Goal: Task Accomplishment & Management: Manage account settings

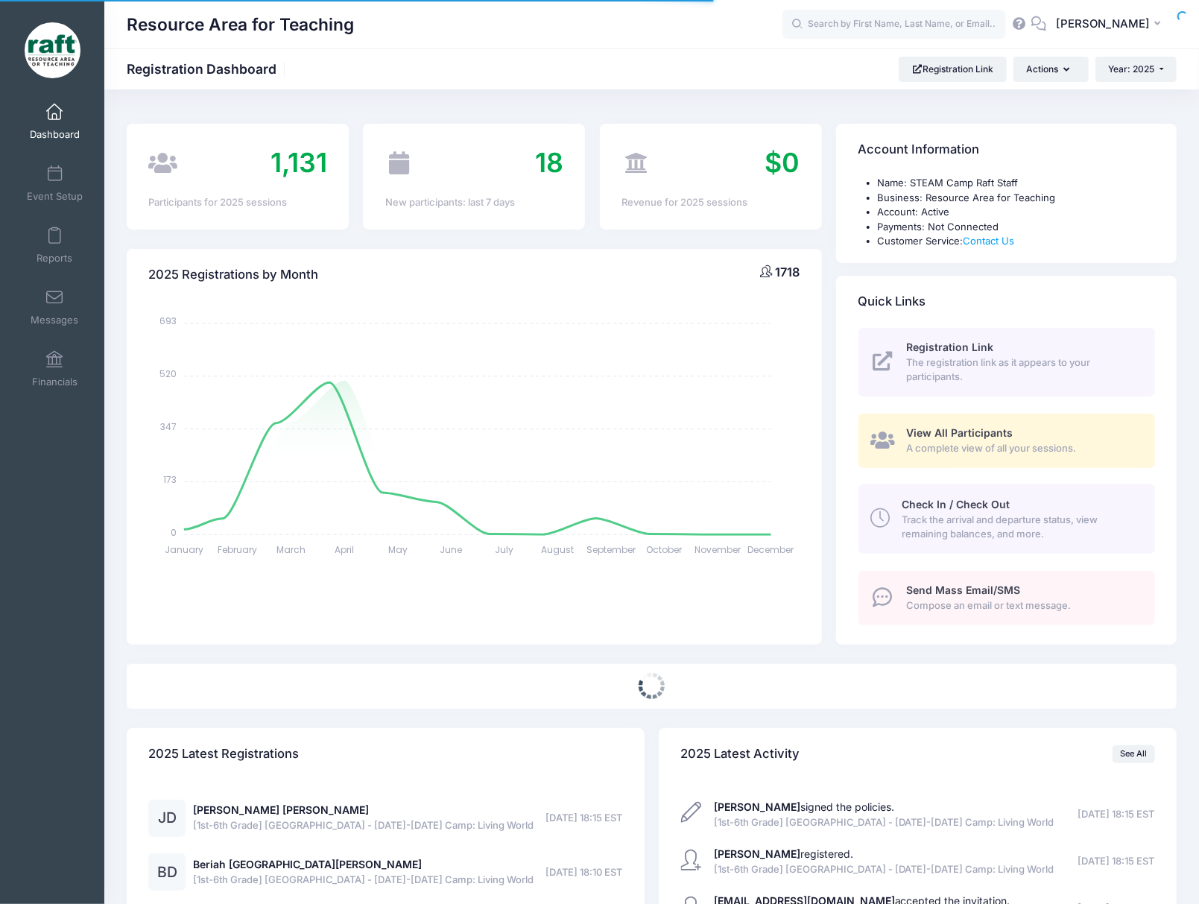
select select
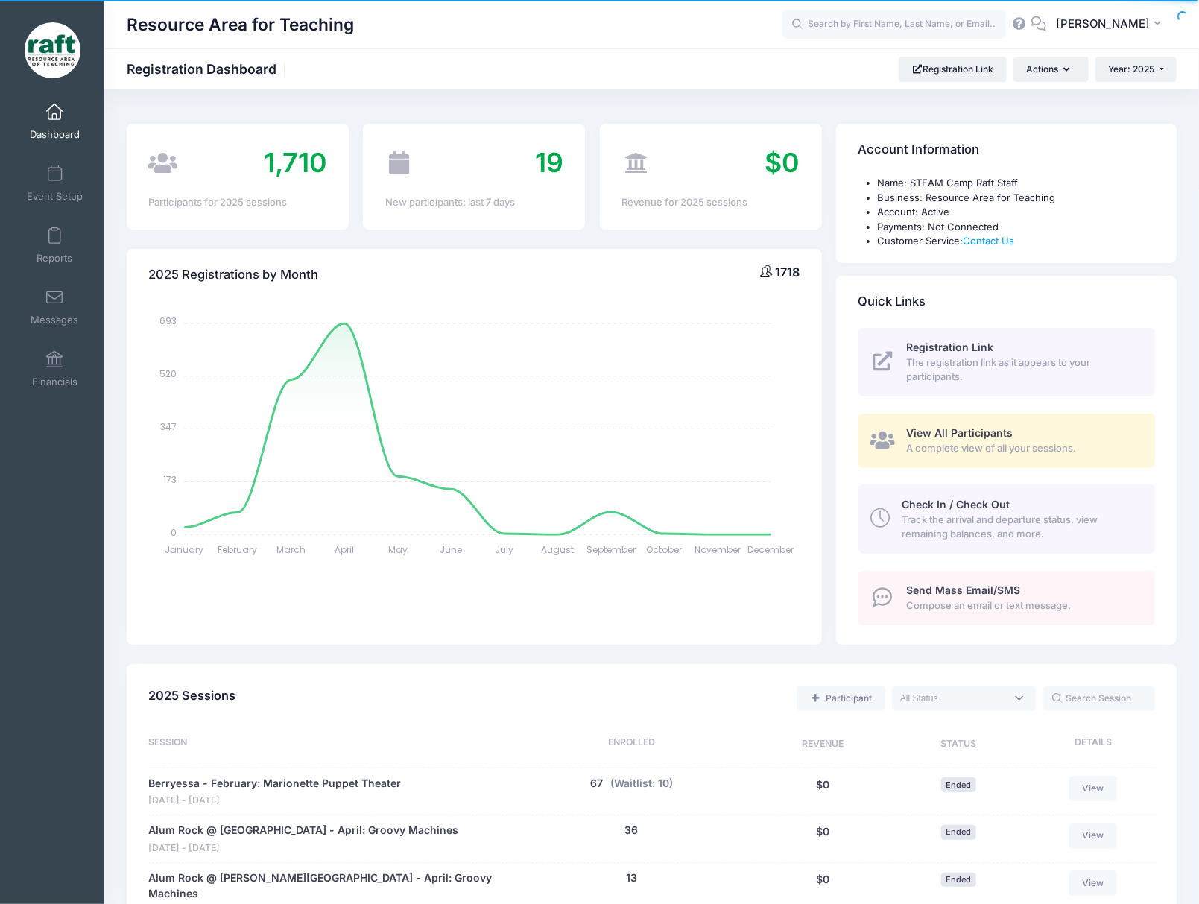
click at [925, 420] on link "View All Participants A complete view of all your sessions." at bounding box center [1007, 441] width 297 height 54
click at [891, 439] on icon at bounding box center [882, 439] width 25 height 19
click at [884, 436] on icon at bounding box center [882, 439] width 25 height 19
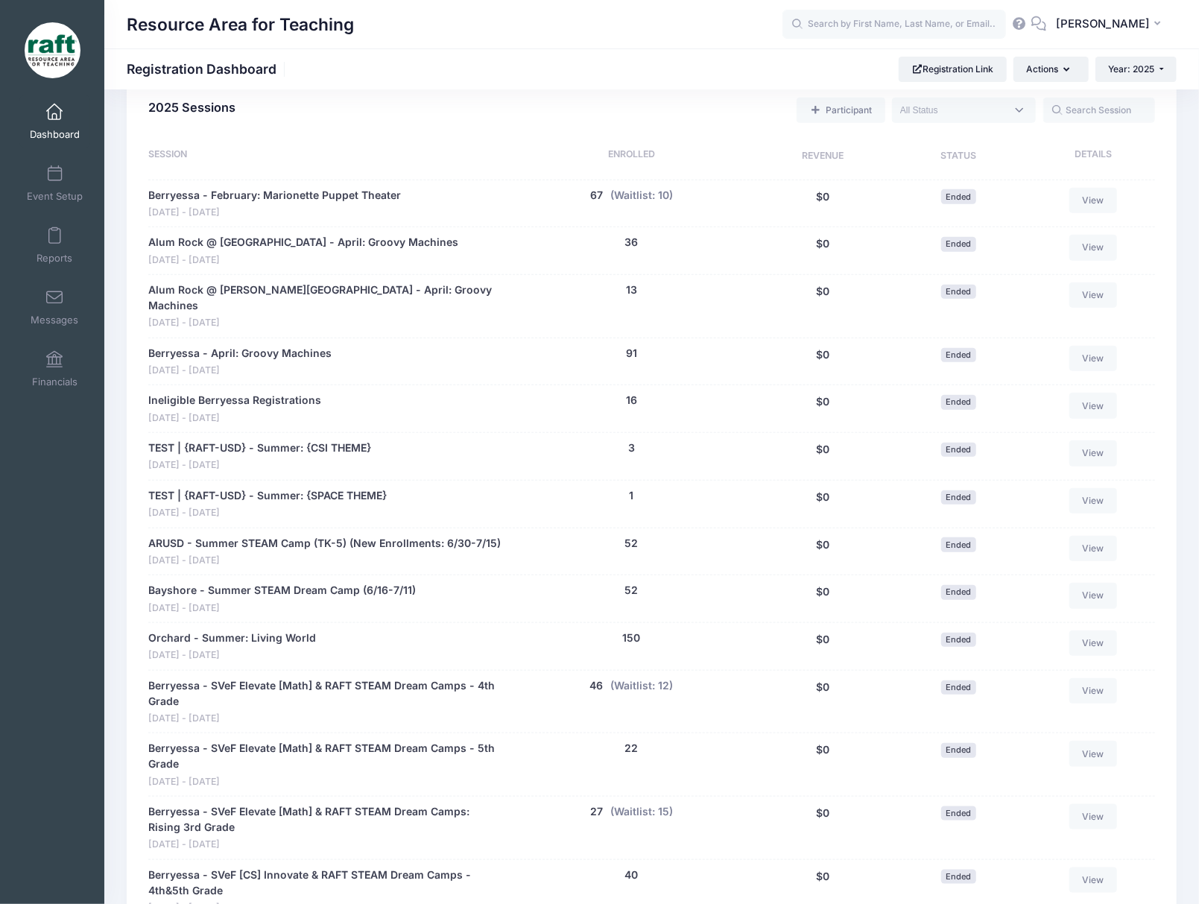
scroll to position [596, 0]
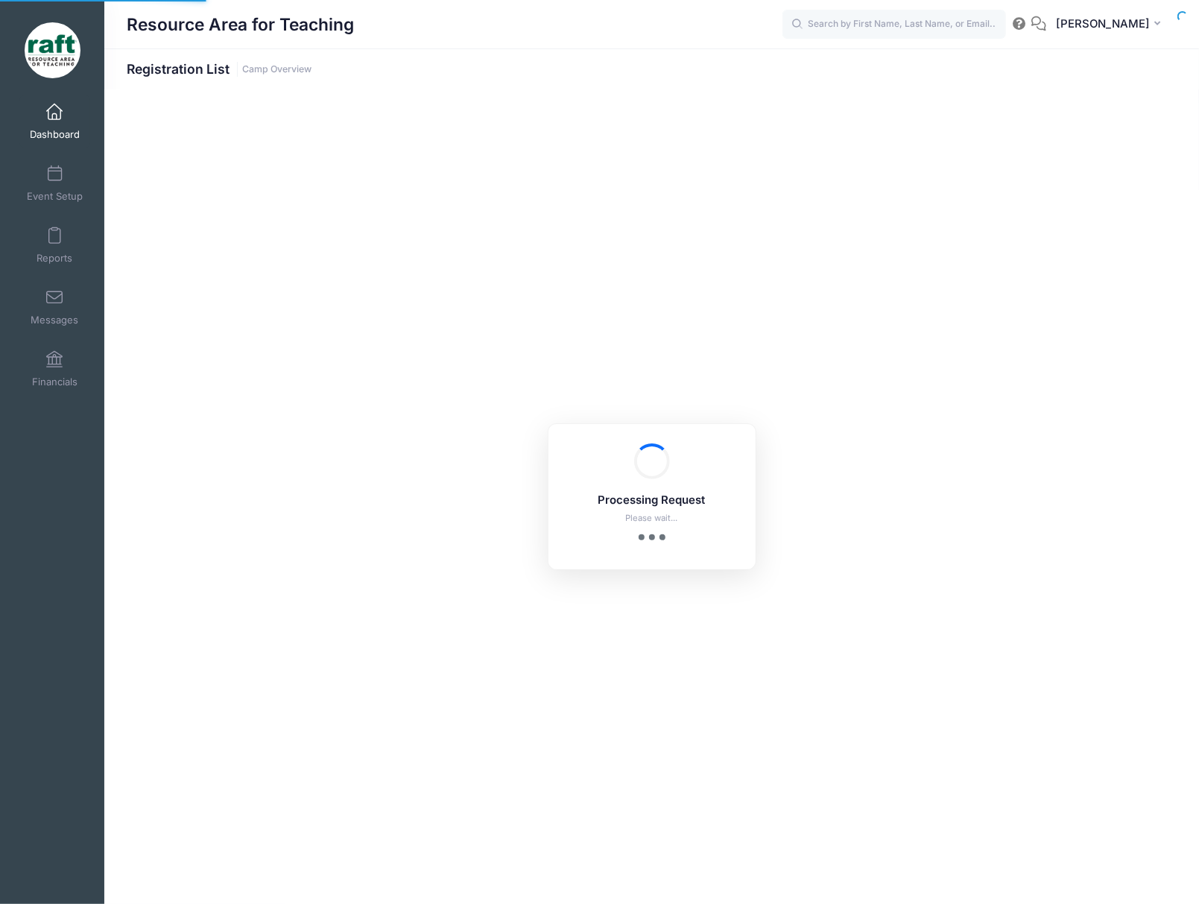
select select "10"
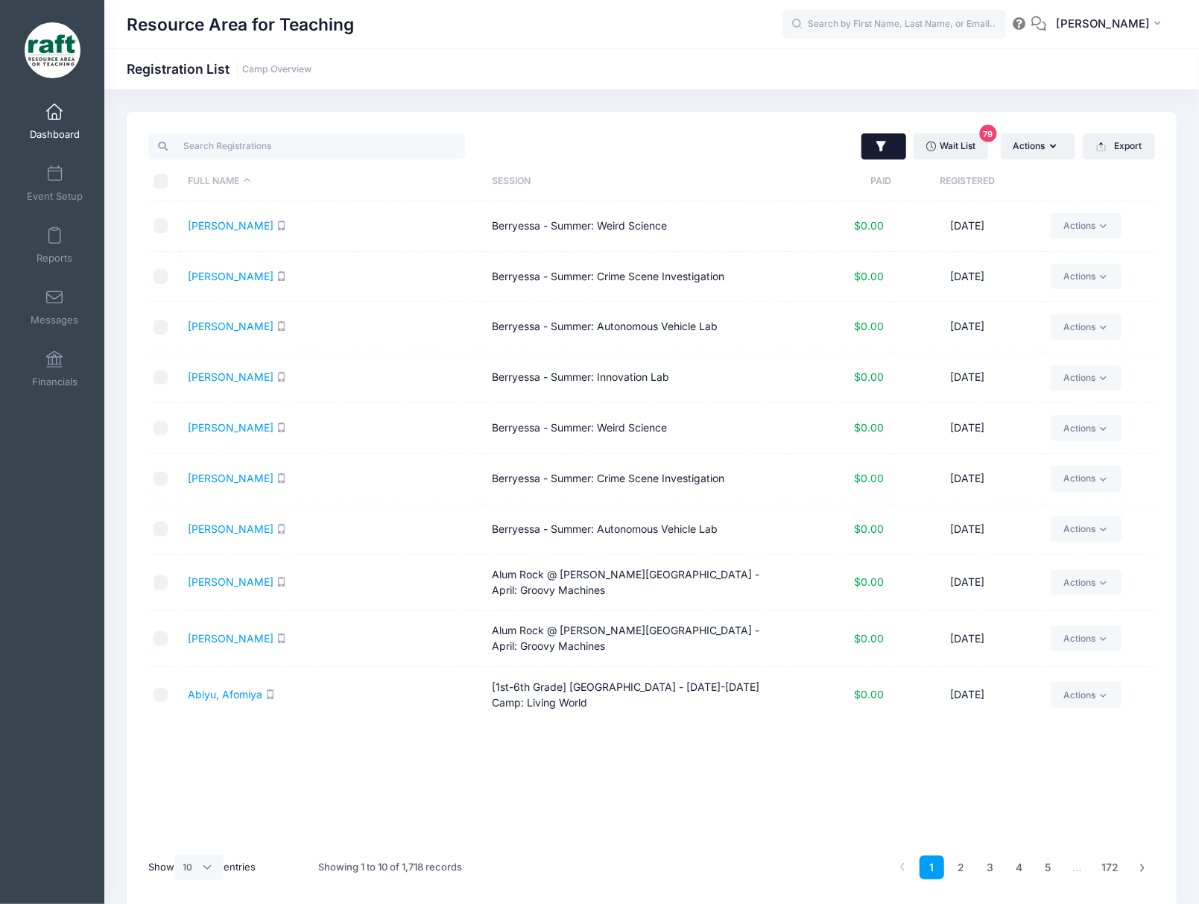
click at [875, 133] on button "button" at bounding box center [884, 146] width 45 height 27
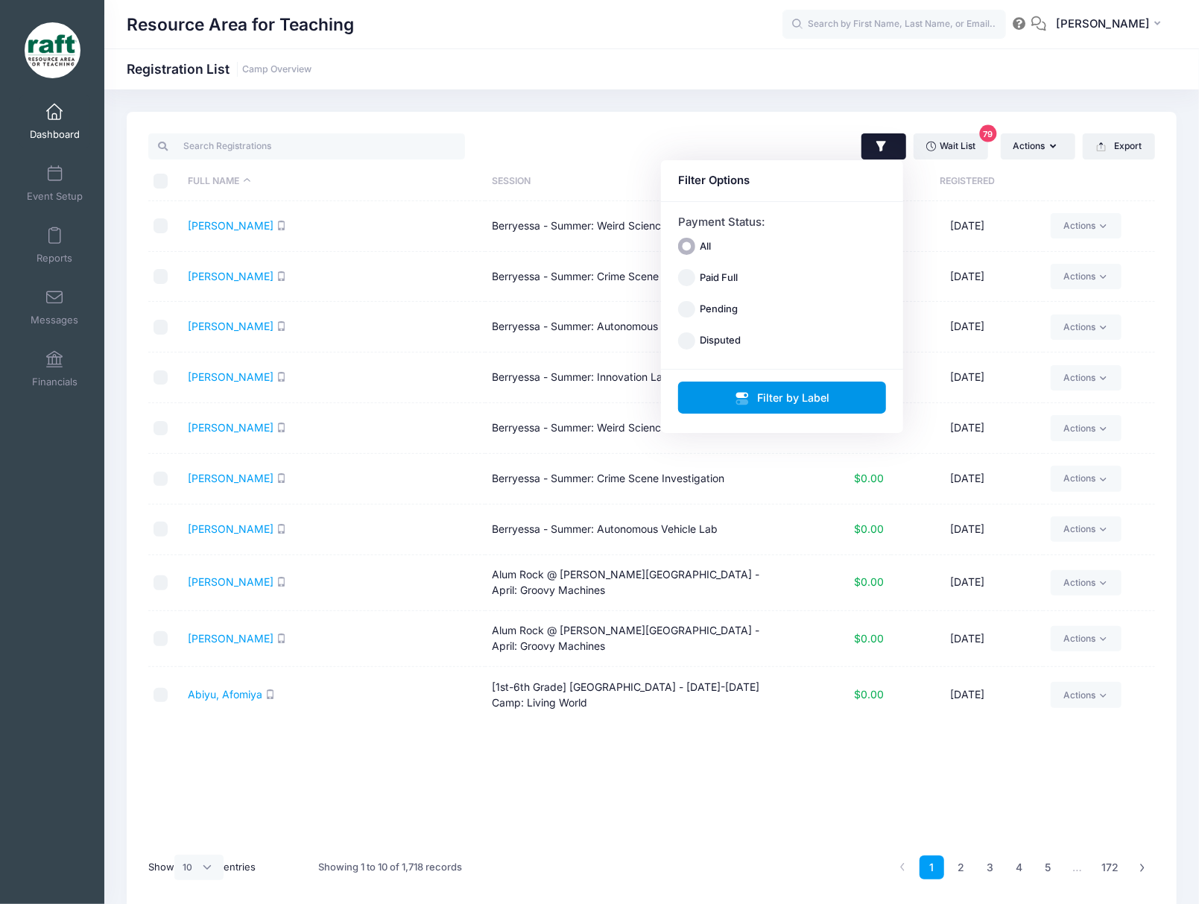
click at [734, 410] on button "Filter by Label" at bounding box center [782, 398] width 209 height 32
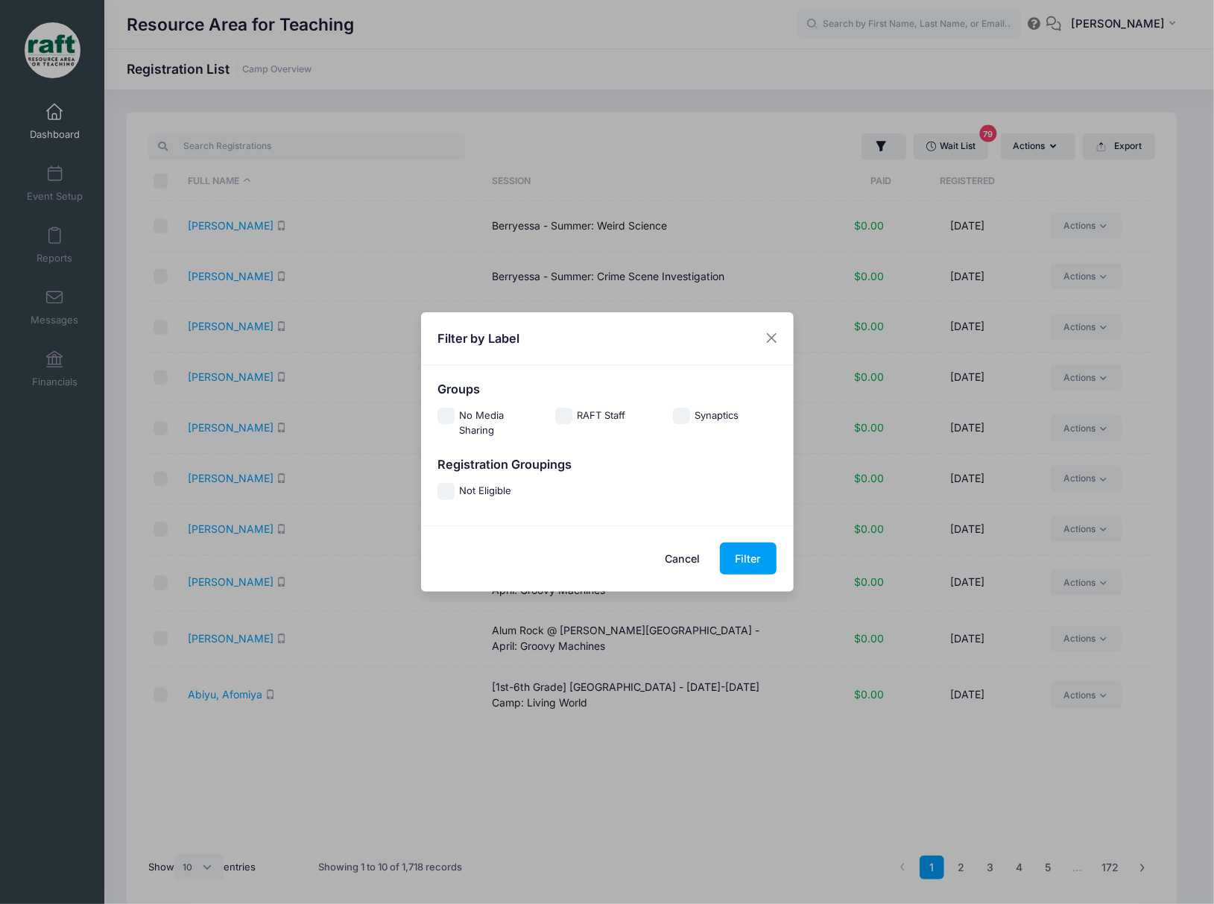
click at [462, 493] on label "Not Eligible" at bounding box center [486, 492] width 52 height 16
click at [455, 493] on input "Not Eligible" at bounding box center [445, 491] width 17 height 17
checkbox input "true"
click at [729, 561] on button "Filter" at bounding box center [748, 559] width 57 height 32
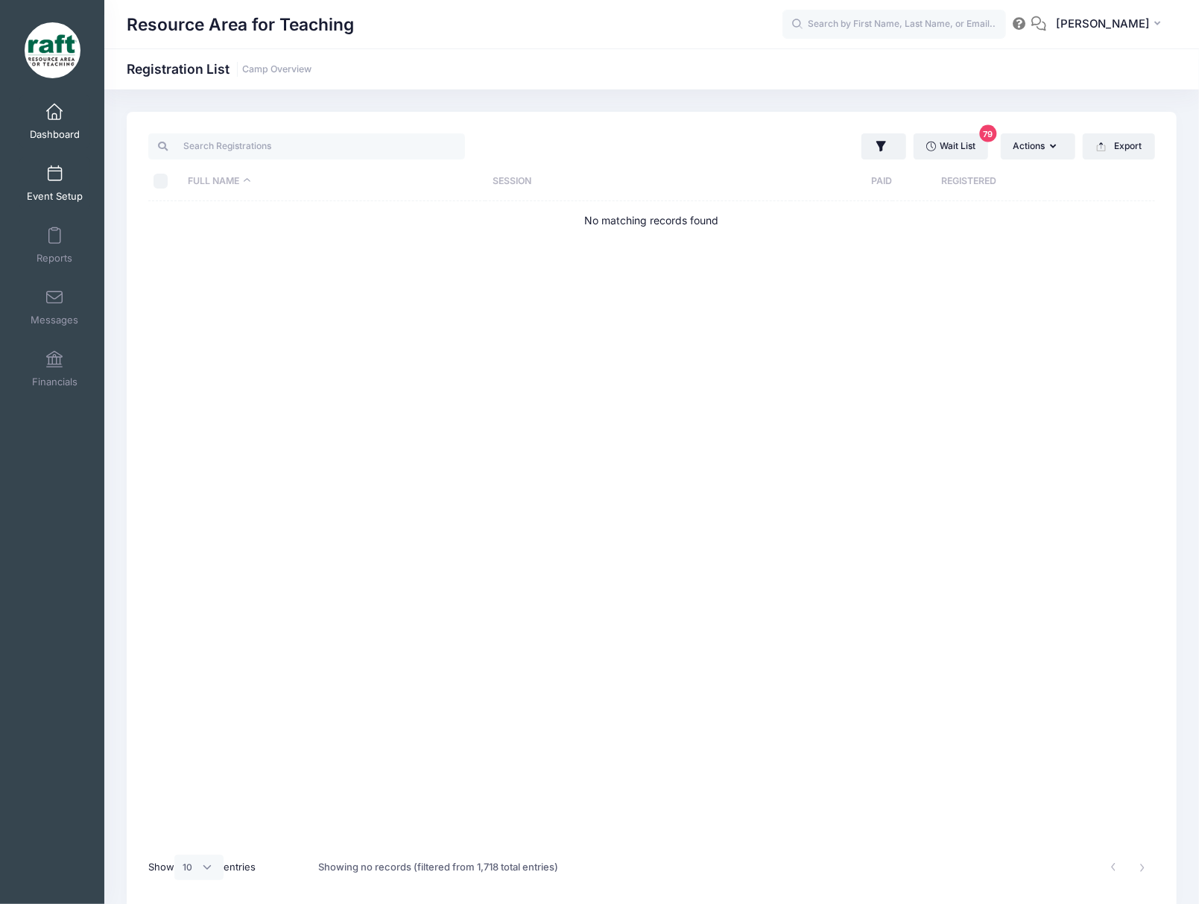
click at [24, 183] on link "Event Setup" at bounding box center [54, 183] width 71 height 52
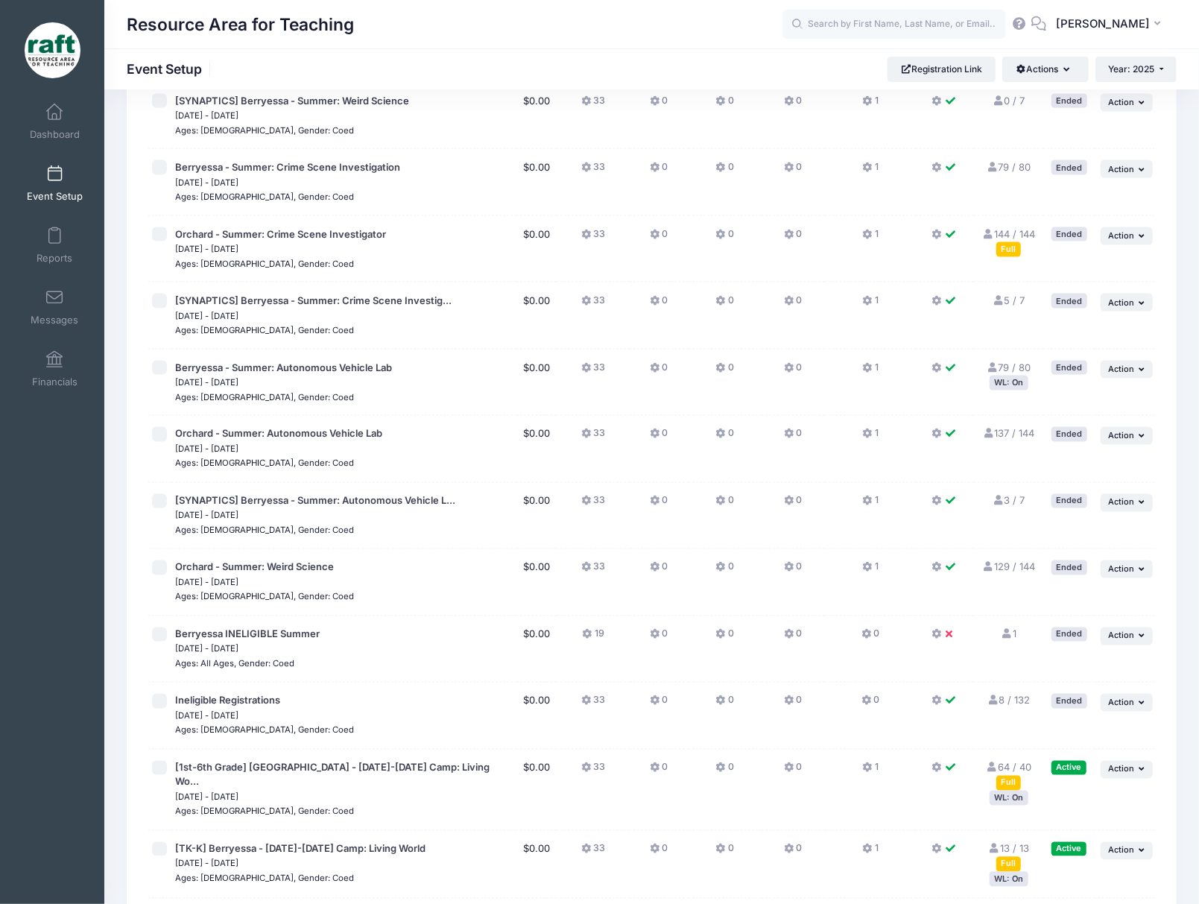
scroll to position [1570, 0]
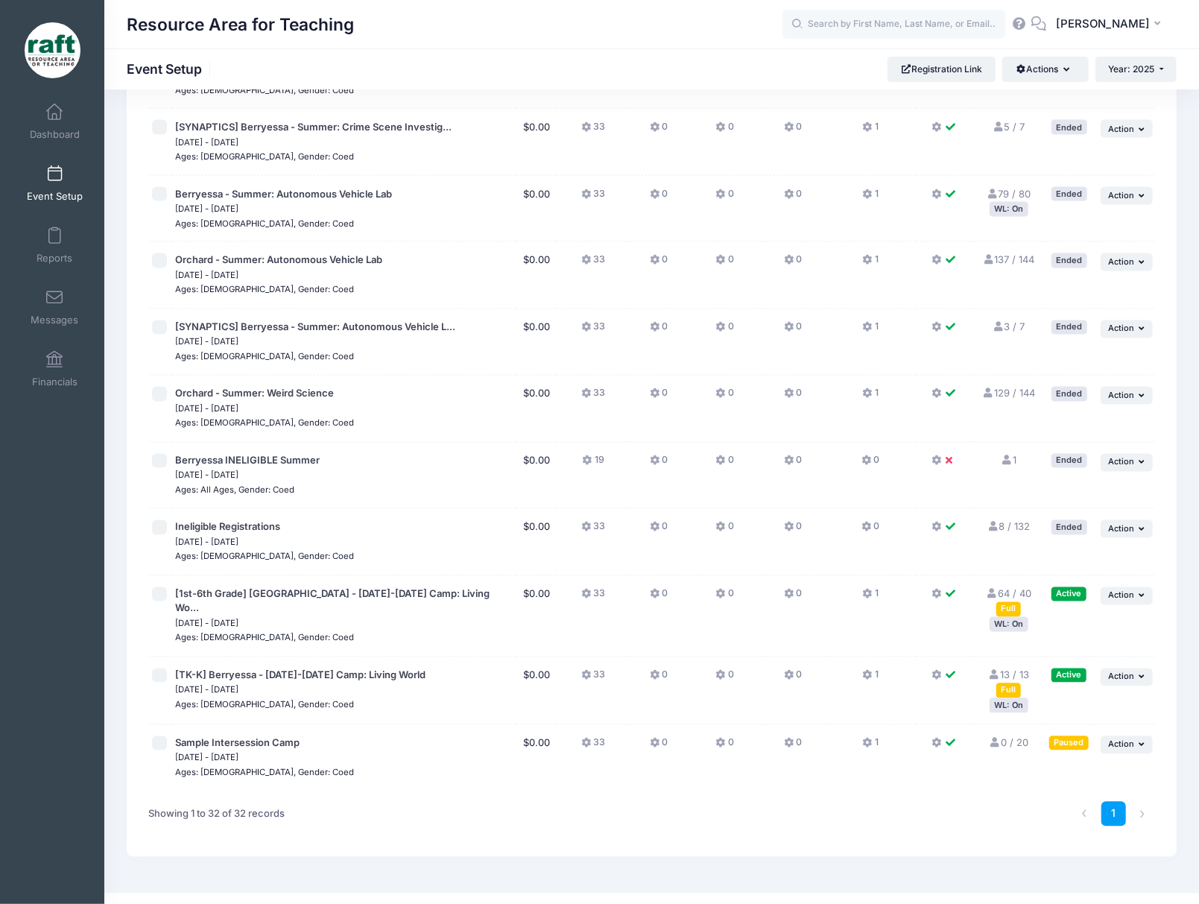
click at [1017, 698] on div "WL: On" at bounding box center [1009, 705] width 39 height 14
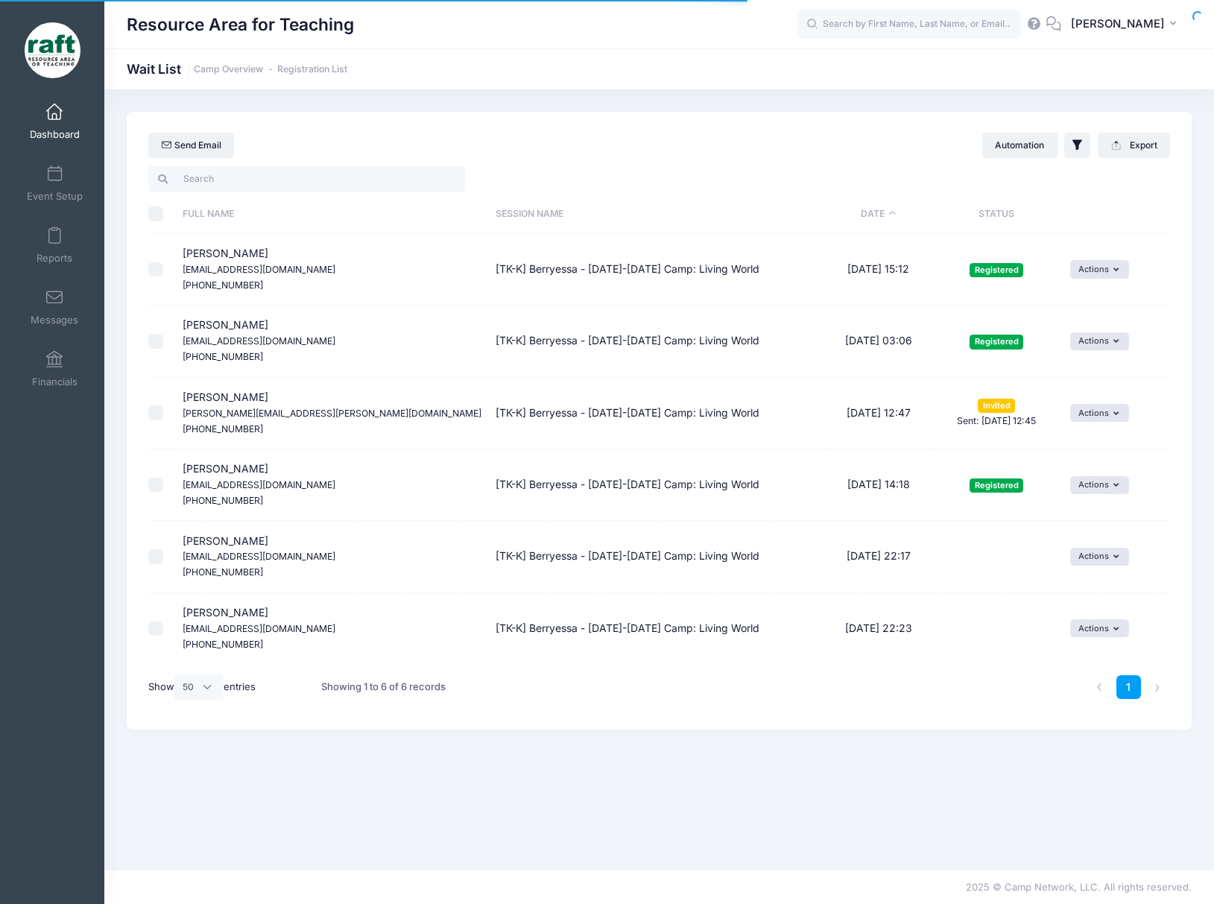
select select "50"
